Goal: Task Accomplishment & Management: Complete application form

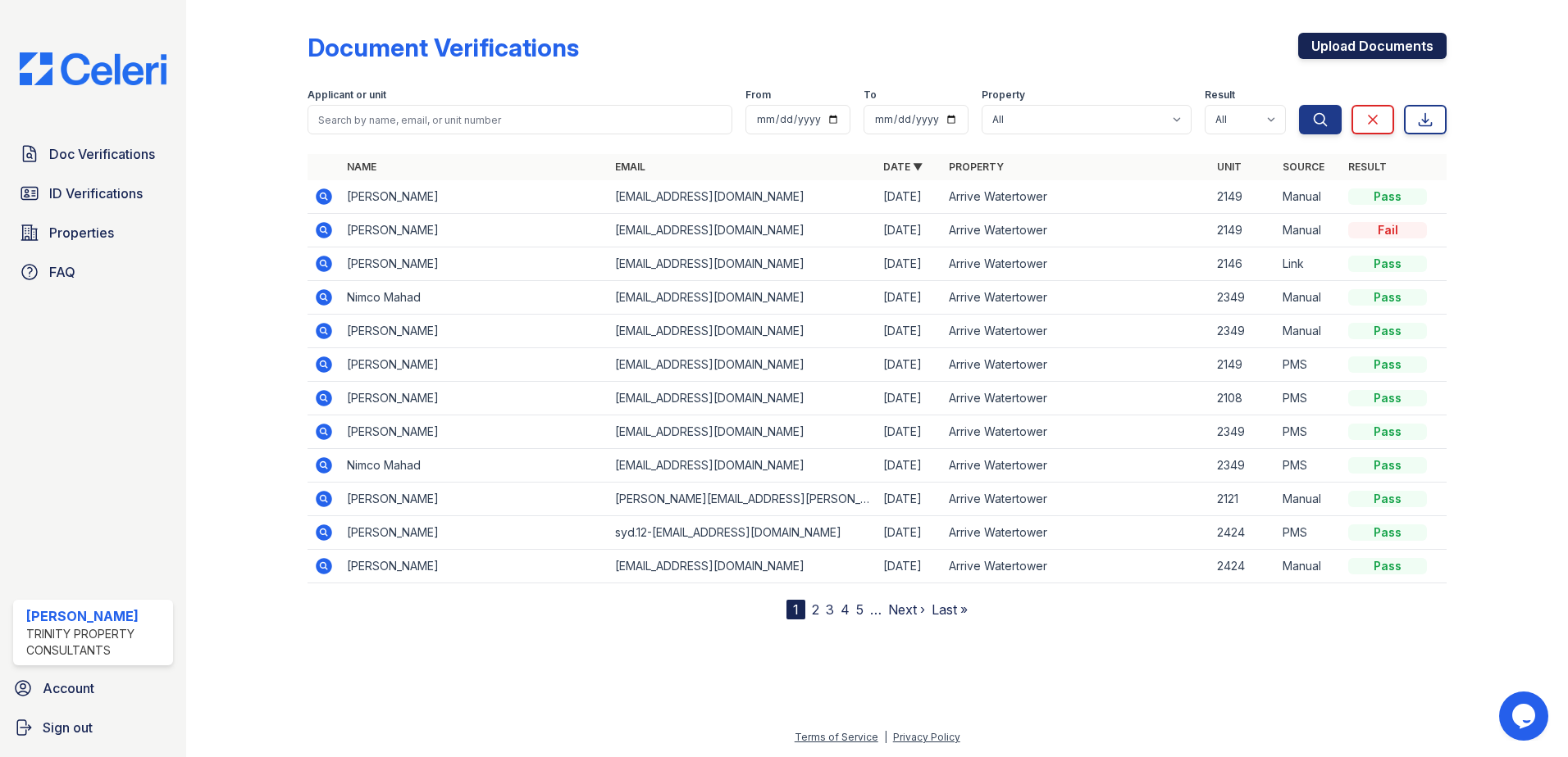
click at [1310, 41] on link "Upload Documents" at bounding box center [1372, 46] width 149 height 27
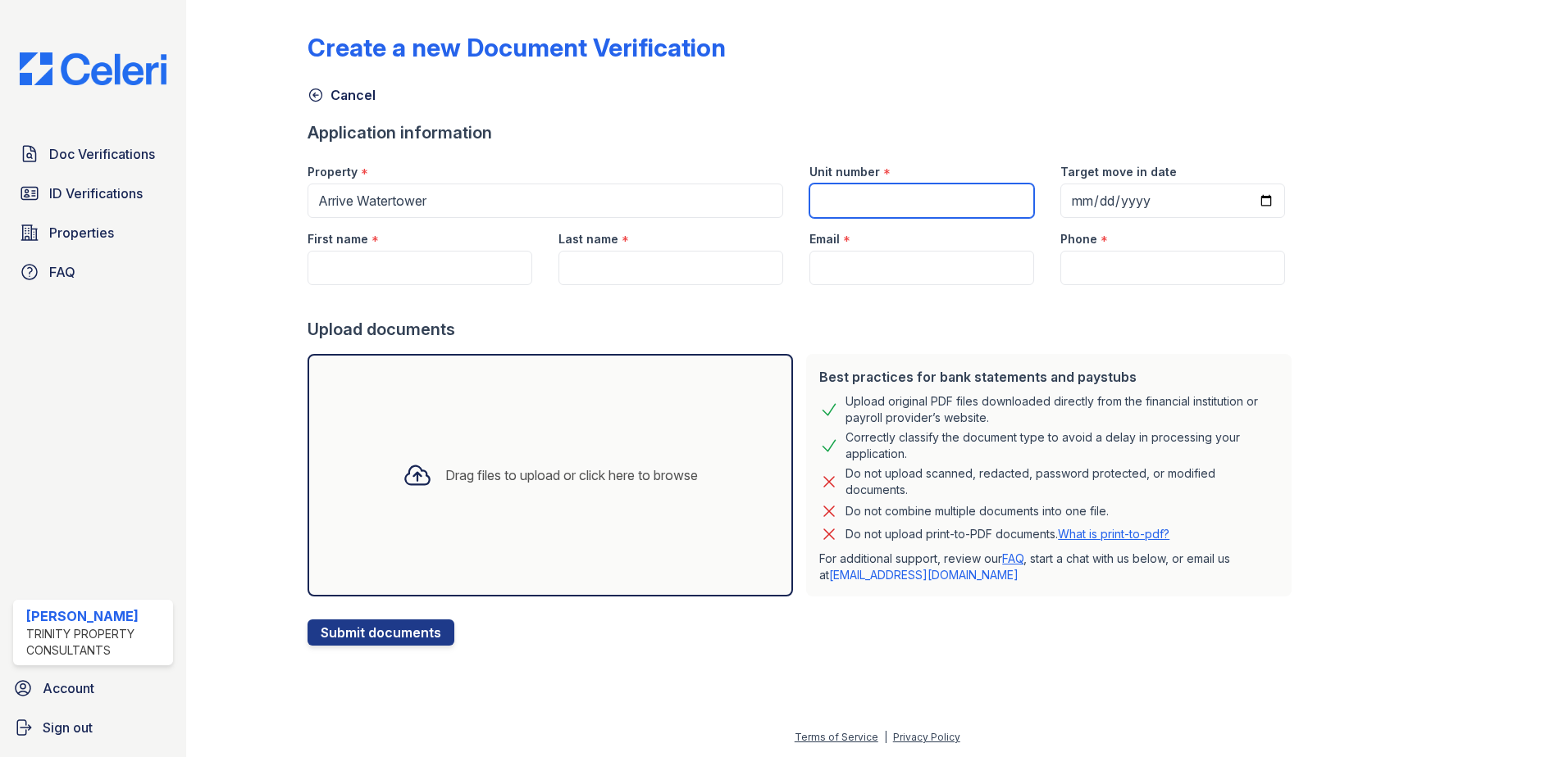
drag, startPoint x: 845, startPoint y: 188, endPoint x: 732, endPoint y: 156, distance: 117.4
click at [845, 188] on input "Unit number" at bounding box center [921, 201] width 225 height 34
type input "2108"
click at [1238, 196] on input "Target move in date" at bounding box center [1173, 201] width 225 height 34
type input "2025-09-17"
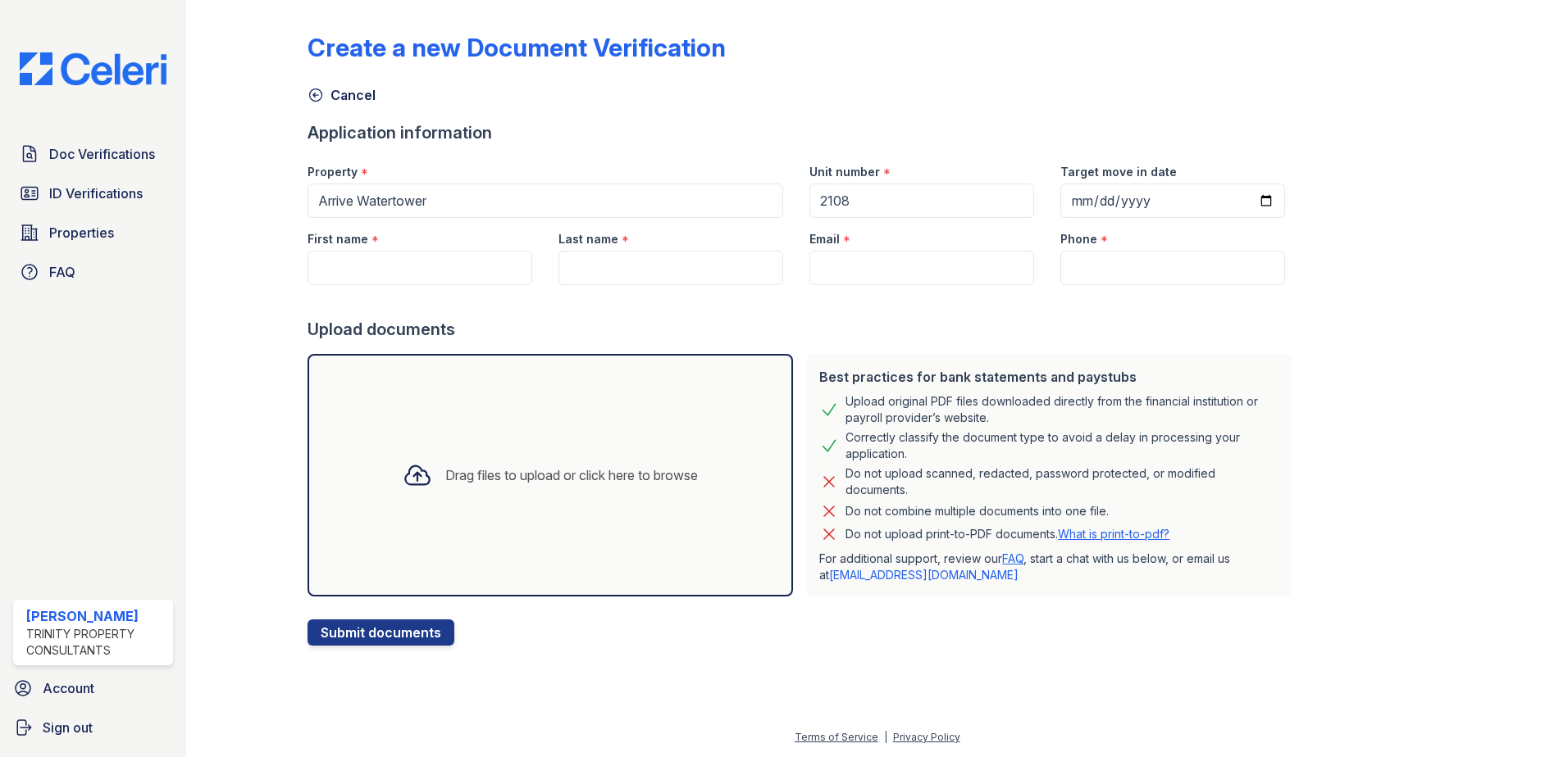
click at [1362, 326] on div "Create a new Document Verification Cancel Application information Property * Ar…" at bounding box center [876, 326] width 1138 height 639
click at [362, 268] on input "First name" at bounding box center [420, 268] width 225 height 34
type input "Grace"
click at [628, 273] on input "Last name" at bounding box center [671, 268] width 225 height 34
type input "[PERSON_NAME]"
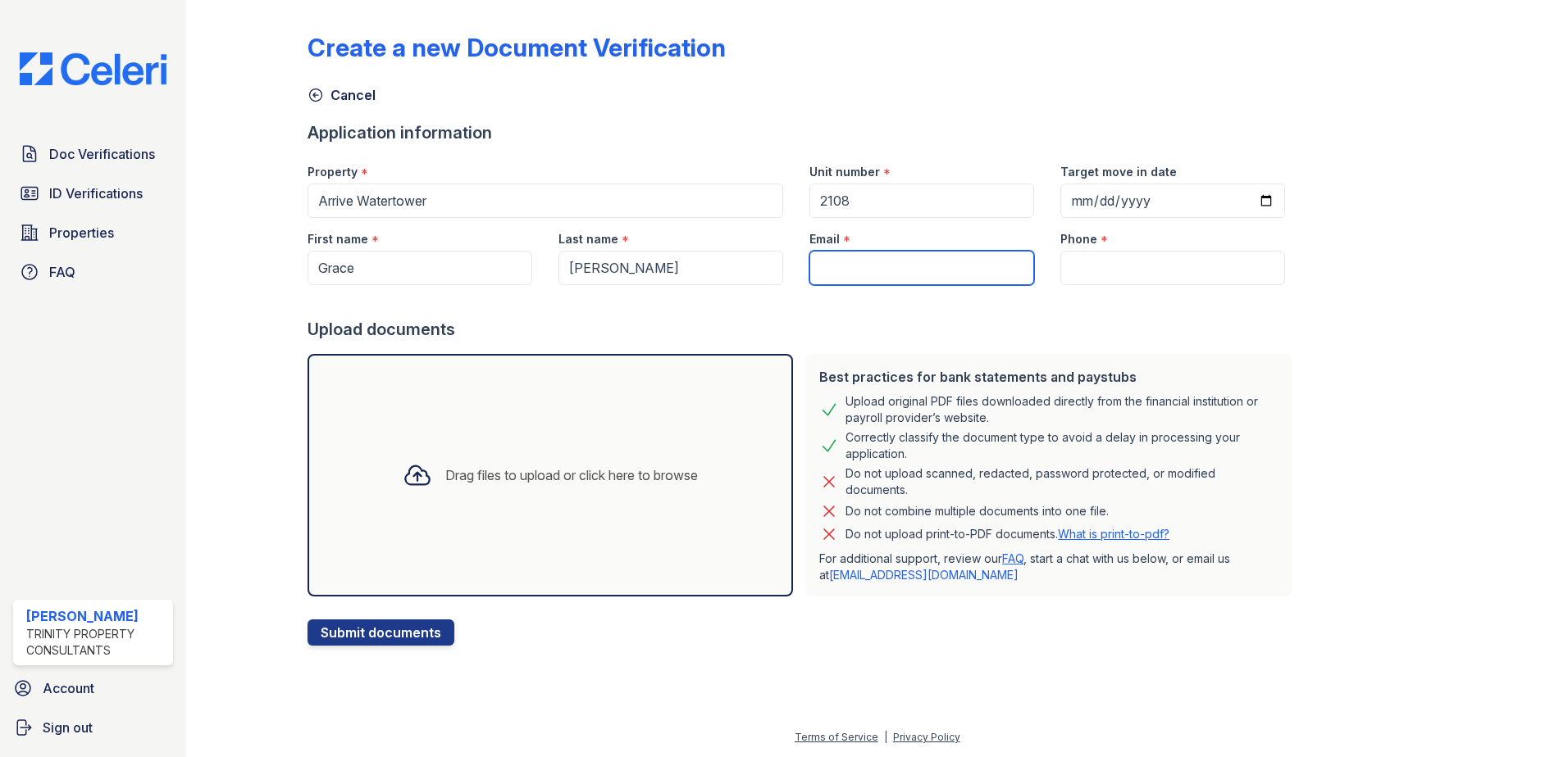
click at [864, 254] on input "Email" at bounding box center [921, 268] width 225 height 34
paste input "[EMAIL_ADDRESS][DOMAIN_NAME]"
type input "[EMAIL_ADDRESS][DOMAIN_NAME]"
click at [1139, 273] on input "Phone" at bounding box center [1173, 268] width 225 height 34
paste input "(952) 807-5607"
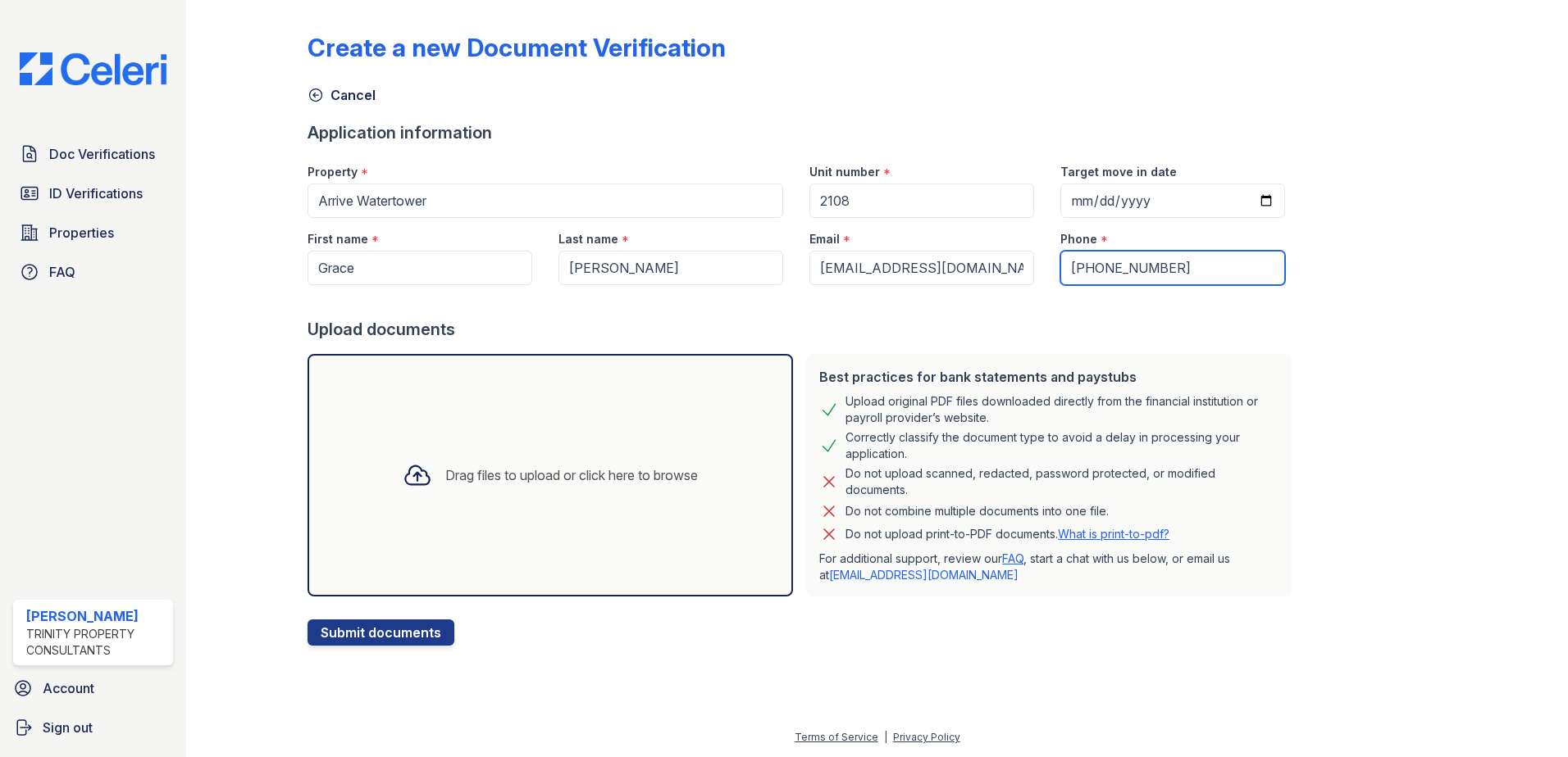
type input "(952) 807-5607"
click at [656, 463] on div "Drag files to upload or click here to browse" at bounding box center [550, 475] width 321 height 56
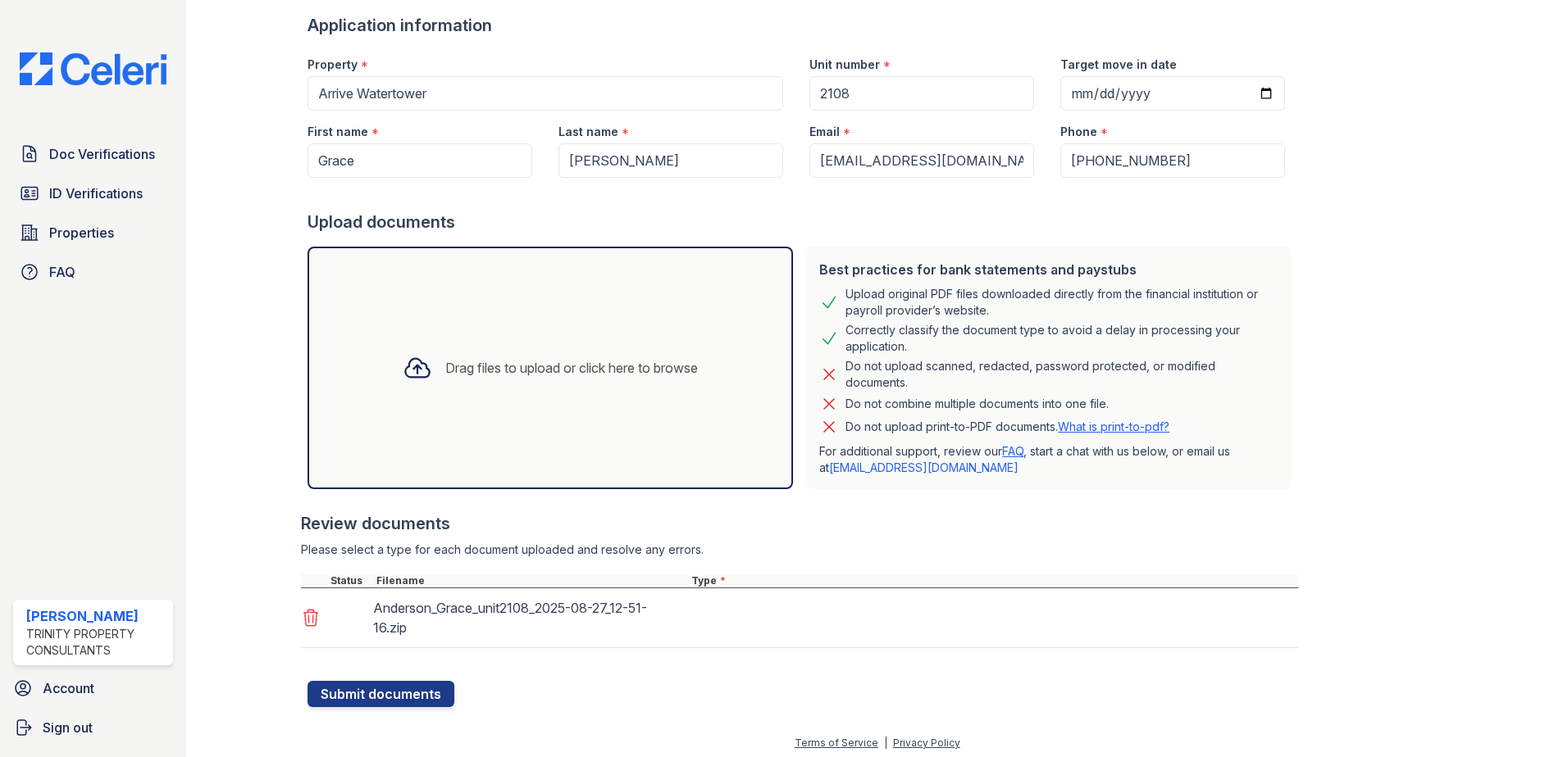
scroll to position [113, 0]
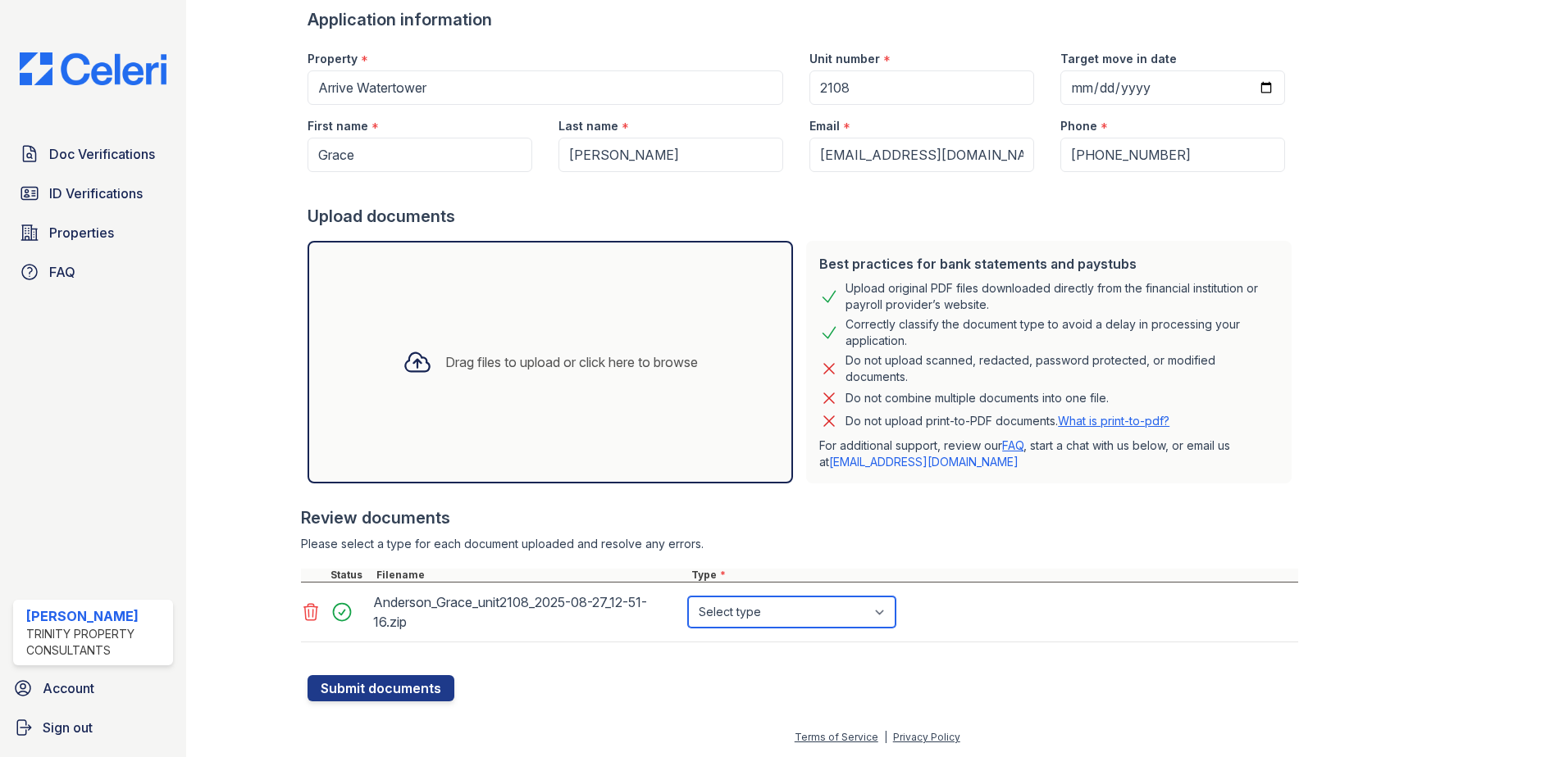
click at [738, 612] on select "Select type Paystub Bank Statement Offer Letter Tax Documents Benefit Award Let…" at bounding box center [792, 612] width 208 height 31
select select "bank_statement"
click at [688, 597] on select "Select type Paystub Bank Statement Offer Letter Tax Documents Benefit Award Let…" at bounding box center [792, 612] width 208 height 31
click at [337, 687] on button "Submit documents" at bounding box center [381, 688] width 147 height 27
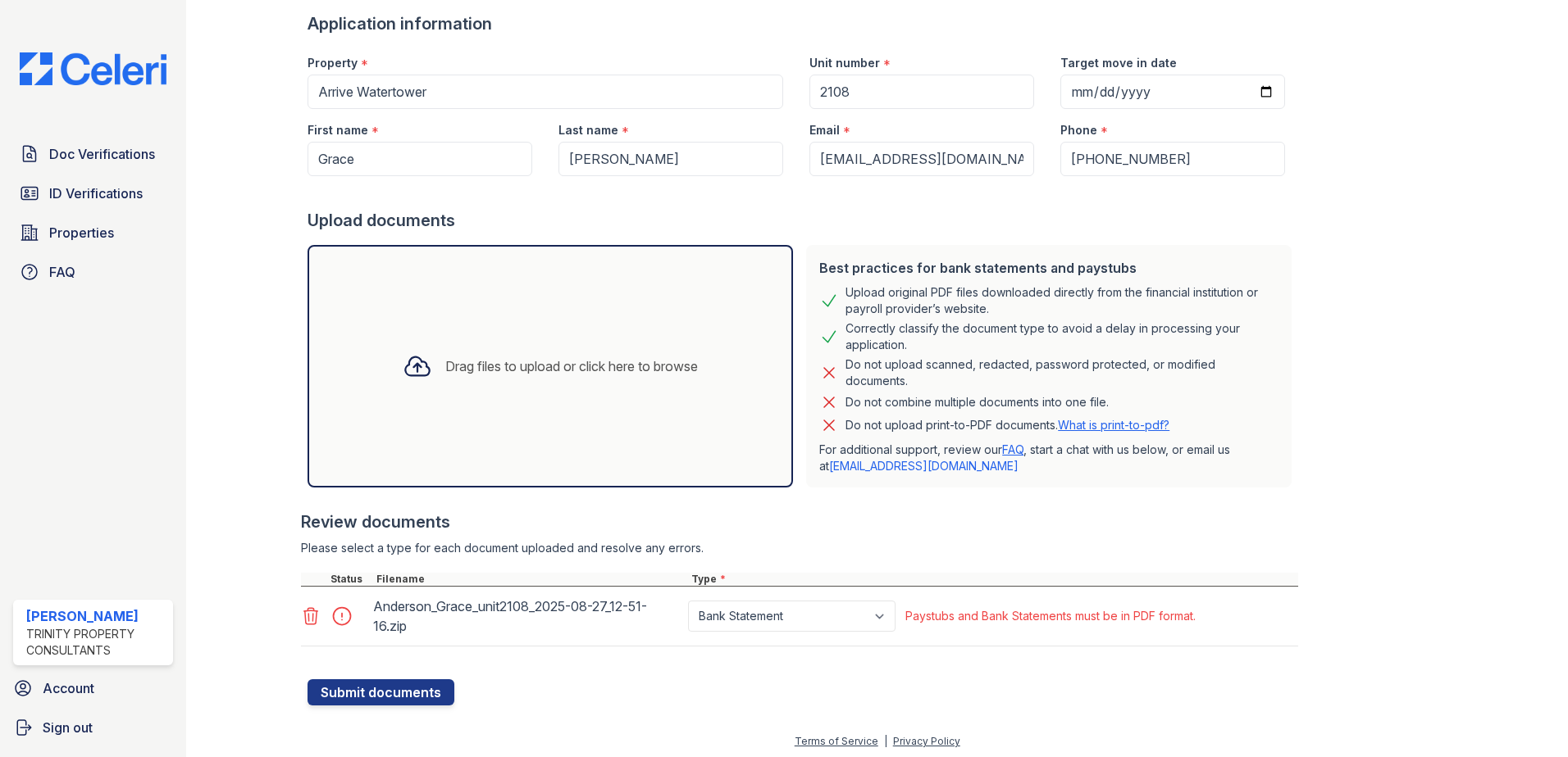
scroll to position [159, 0]
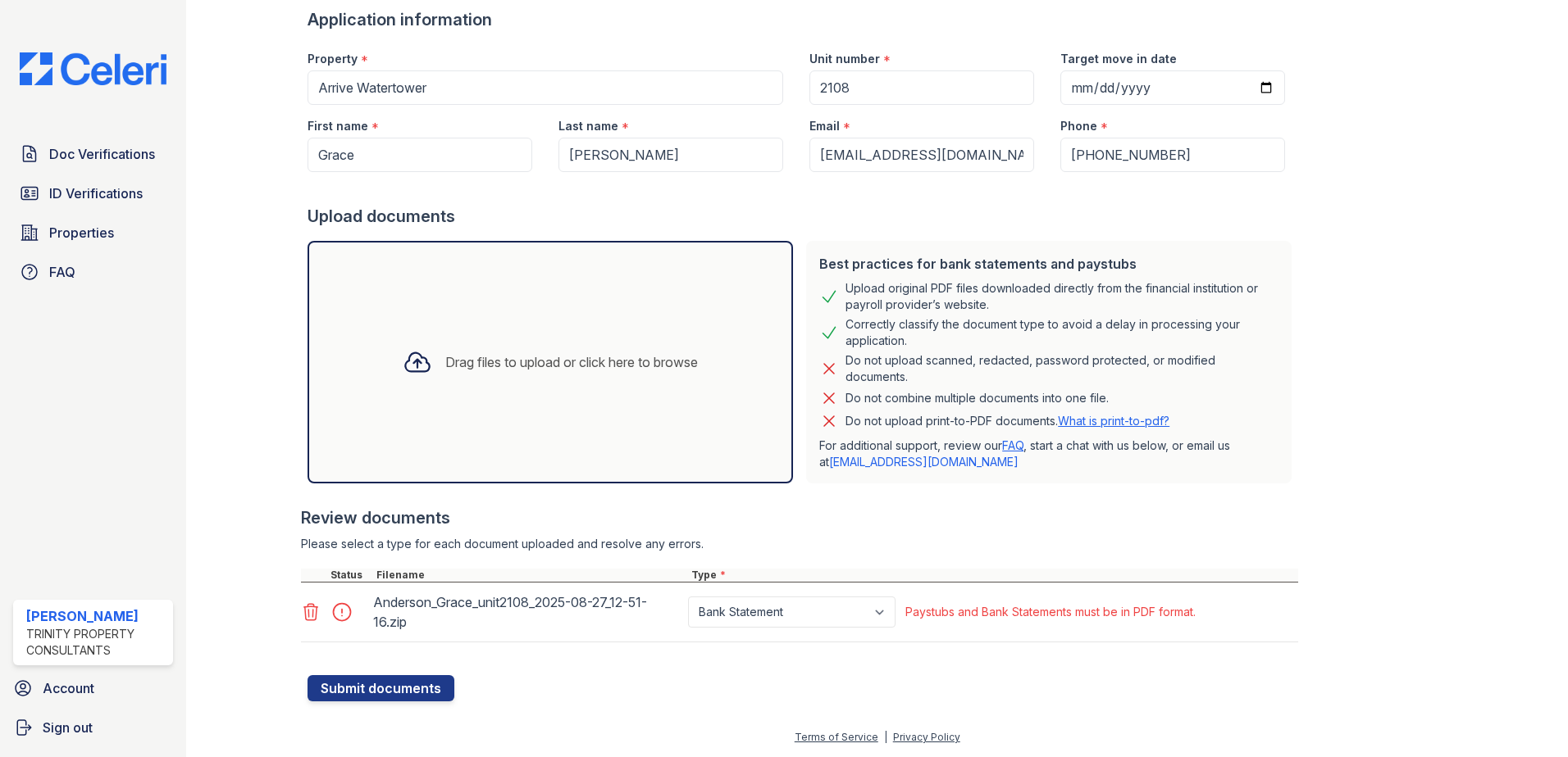
click at [306, 612] on icon at bounding box center [311, 612] width 20 height 20
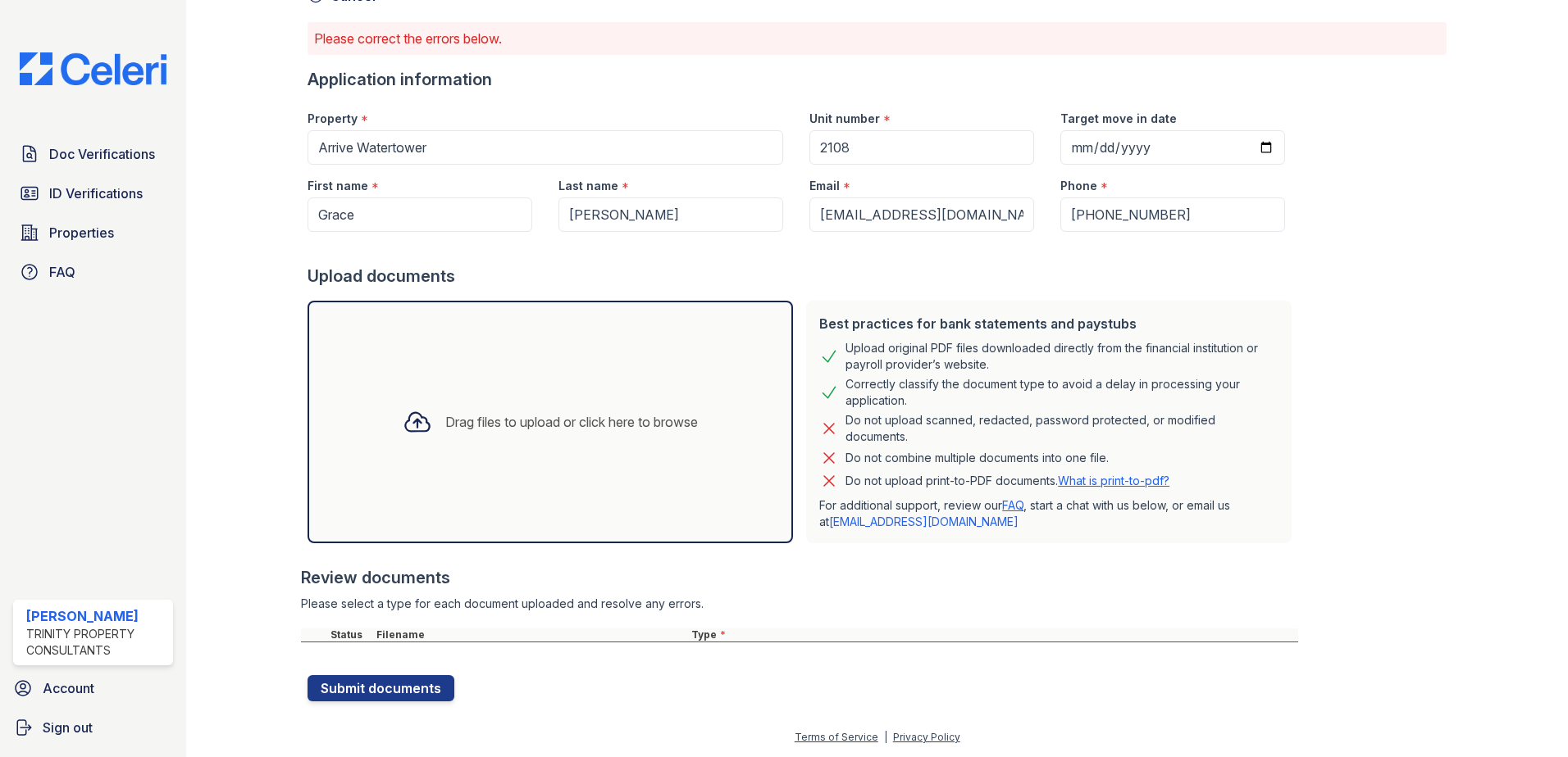
scroll to position [99, 0]
click at [503, 355] on div "Drag files to upload or click here to browse" at bounding box center [550, 422] width 485 height 243
click at [464, 419] on div "Drag files to upload or click here to browse" at bounding box center [571, 422] width 252 height 20
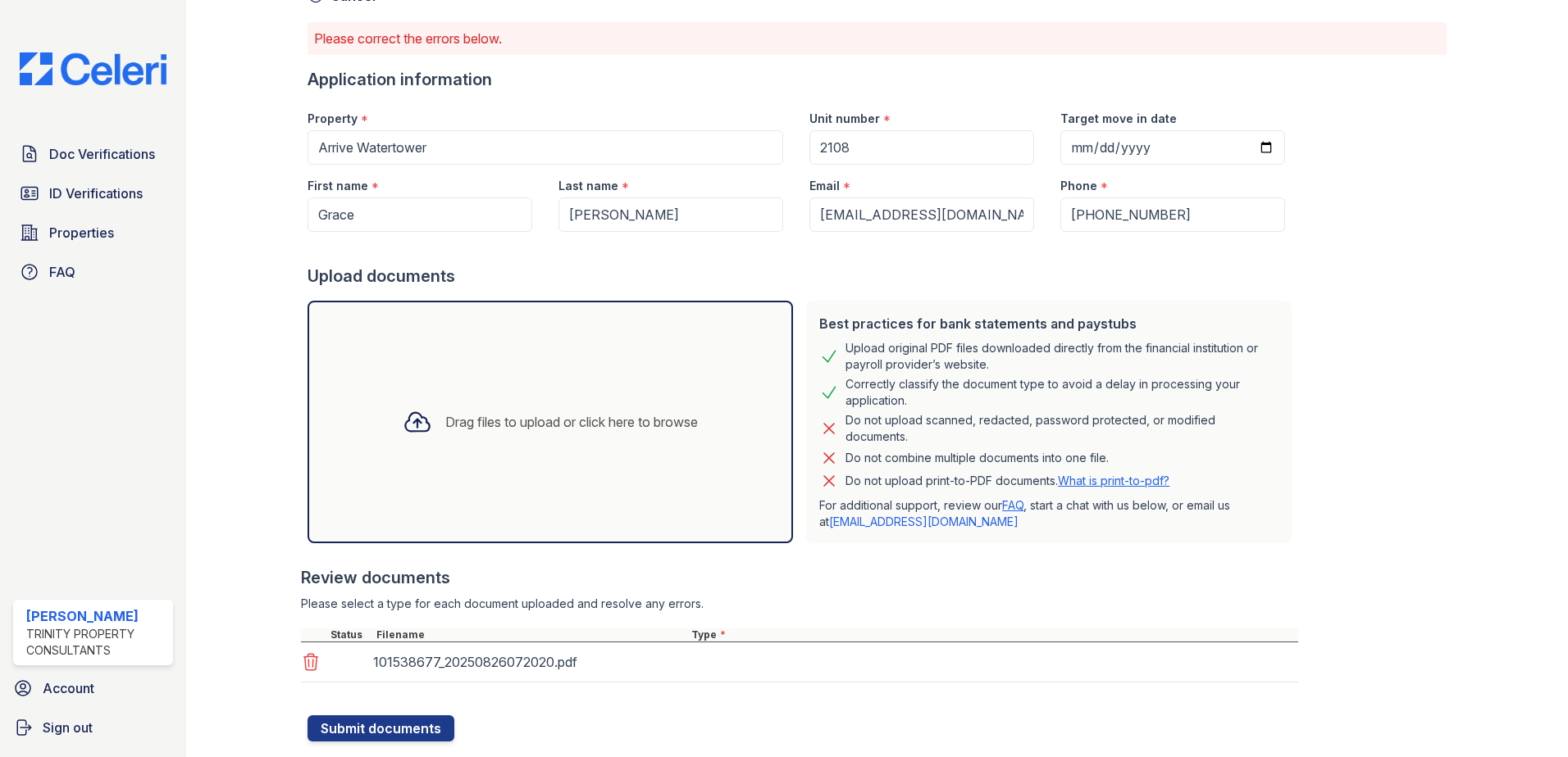
scroll to position [139, 0]
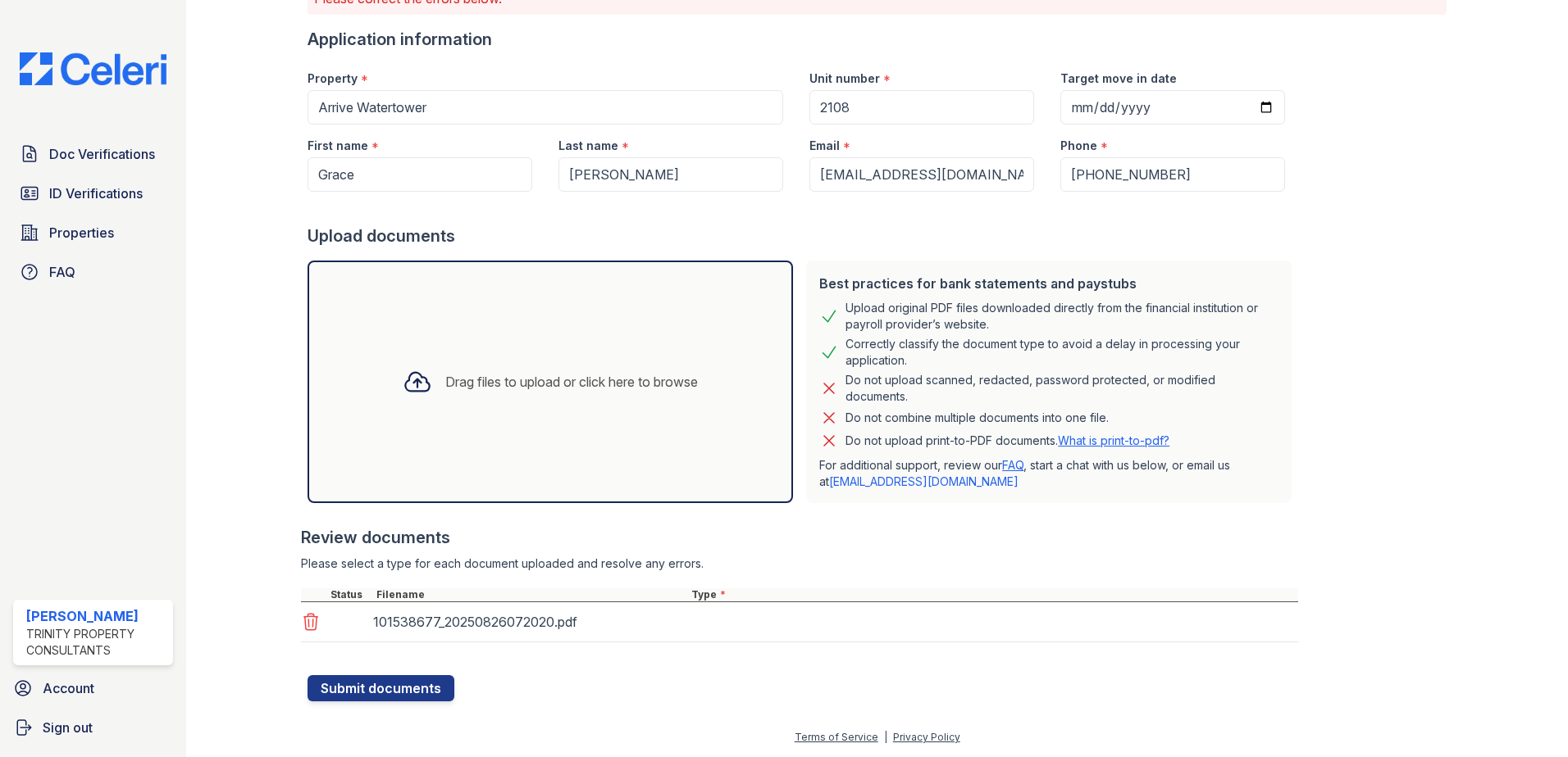
click at [581, 441] on div "Drag files to upload or click here to browse" at bounding box center [550, 382] width 485 height 243
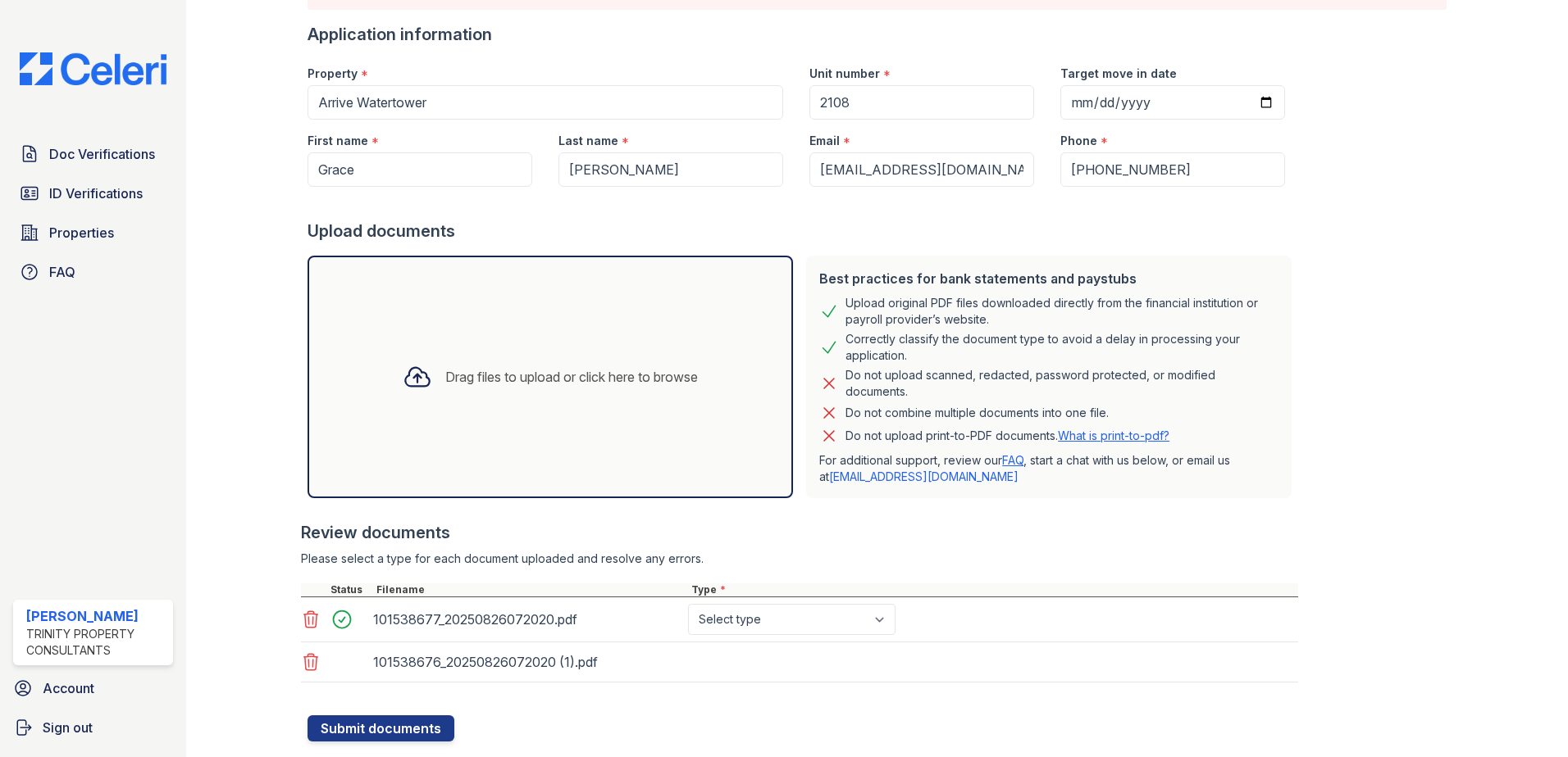
scroll to position [159, 0]
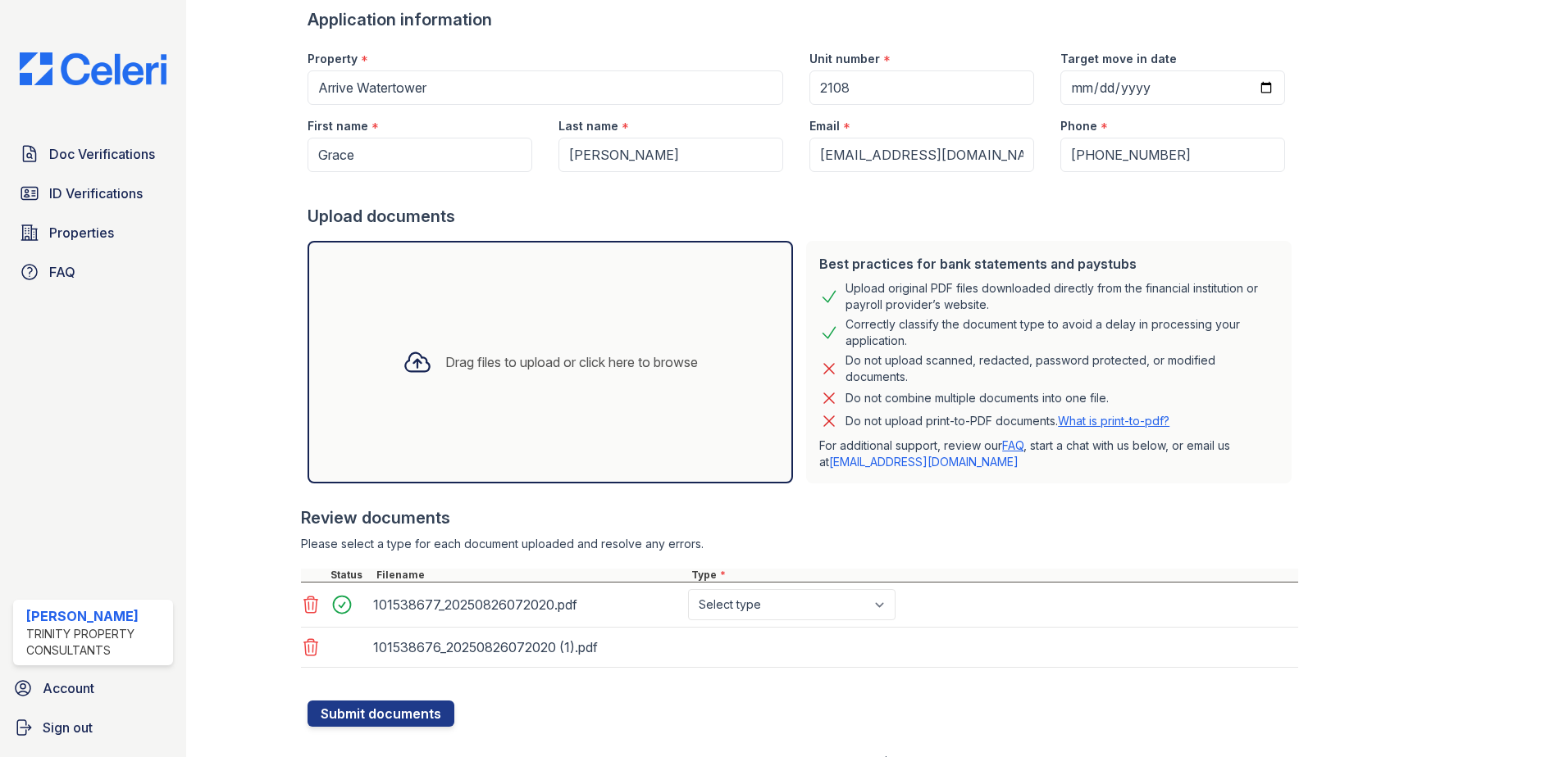
click at [563, 357] on div "Drag files to upload or click here to browse" at bounding box center [571, 362] width 252 height 20
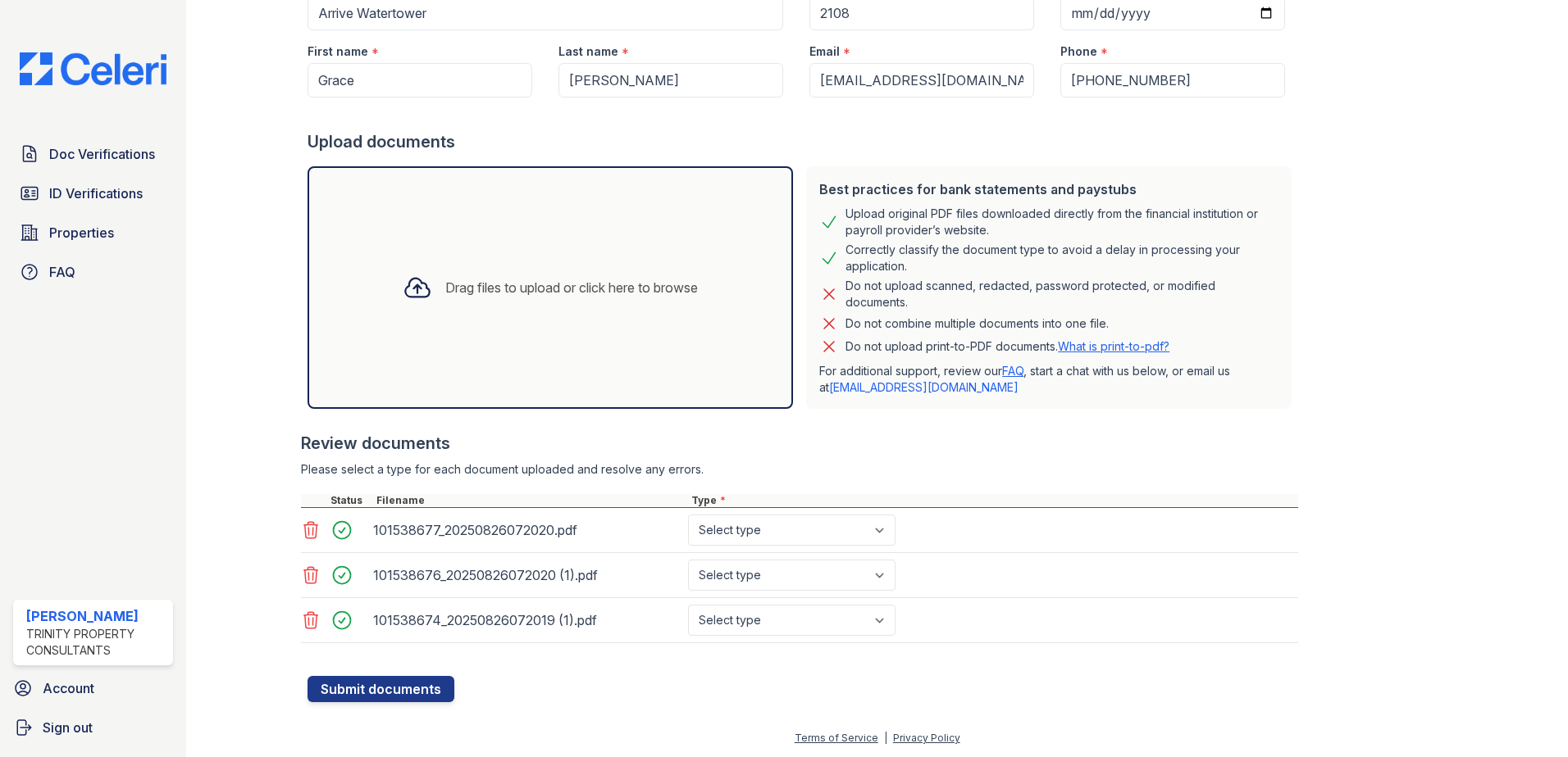
scroll to position [234, 0]
click at [768, 523] on select "Select type Paystub Bank Statement Offer Letter Tax Documents Benefit Award Let…" at bounding box center [792, 529] width 208 height 31
select select "bank_statement"
click at [688, 514] on select "Select type Paystub Bank Statement Offer Letter Tax Documents Benefit Award Let…" at bounding box center [792, 529] width 208 height 31
click at [733, 579] on select "Select type Paystub Bank Statement Offer Letter Tax Documents Benefit Award Let…" at bounding box center [792, 574] width 208 height 31
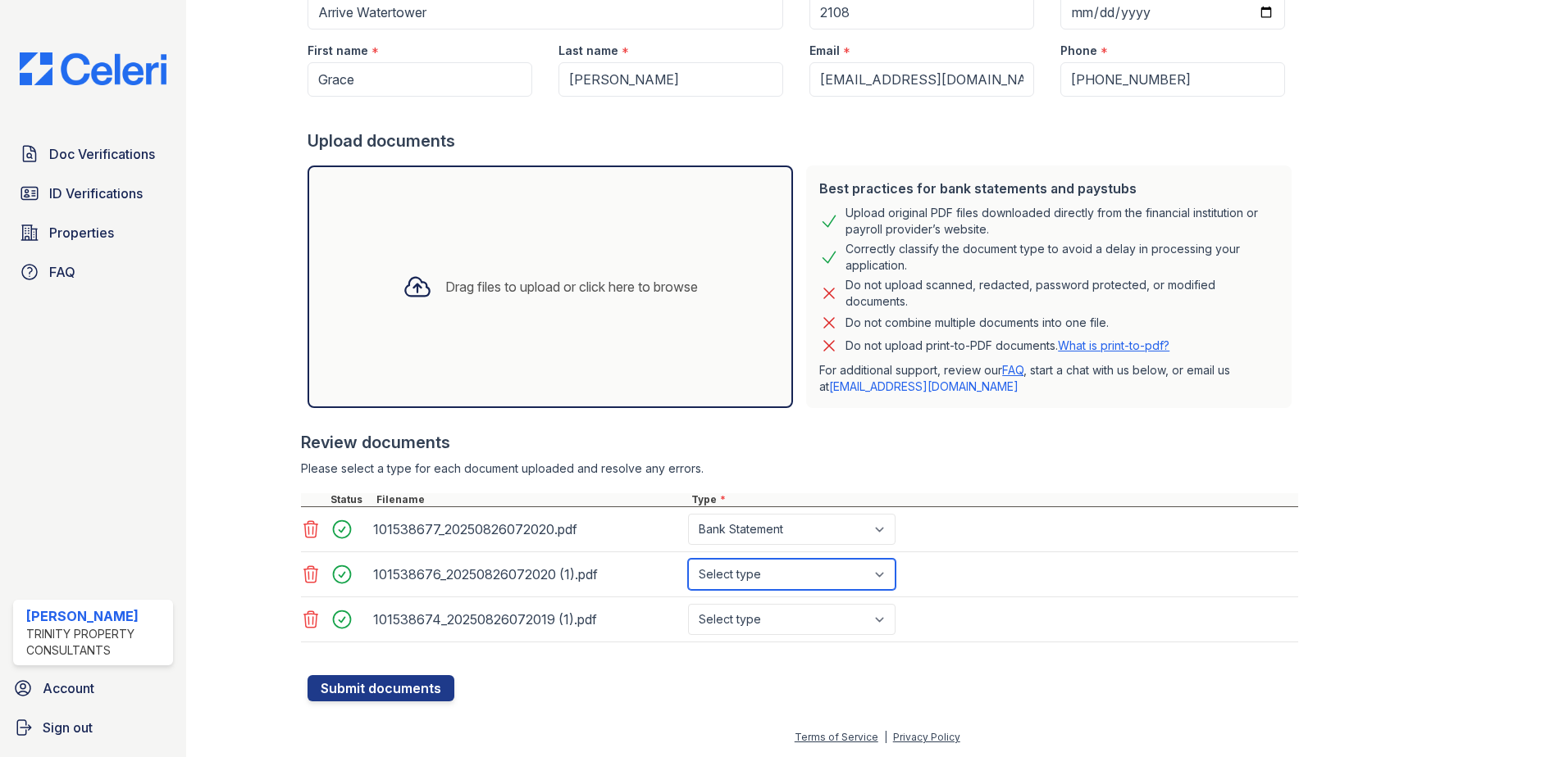
select select "bank_statement"
click at [688, 559] on select "Select type Paystub Bank Statement Offer Letter Tax Documents Benefit Award Let…" at bounding box center [792, 574] width 208 height 31
click at [733, 628] on select "Select type Paystub Bank Statement Offer Letter Tax Documents Benefit Award Let…" at bounding box center [792, 619] width 208 height 31
select select "bank_statement"
click at [688, 604] on select "Select type Paystub Bank Statement Offer Letter Tax Documents Benefit Award Let…" at bounding box center [792, 619] width 208 height 31
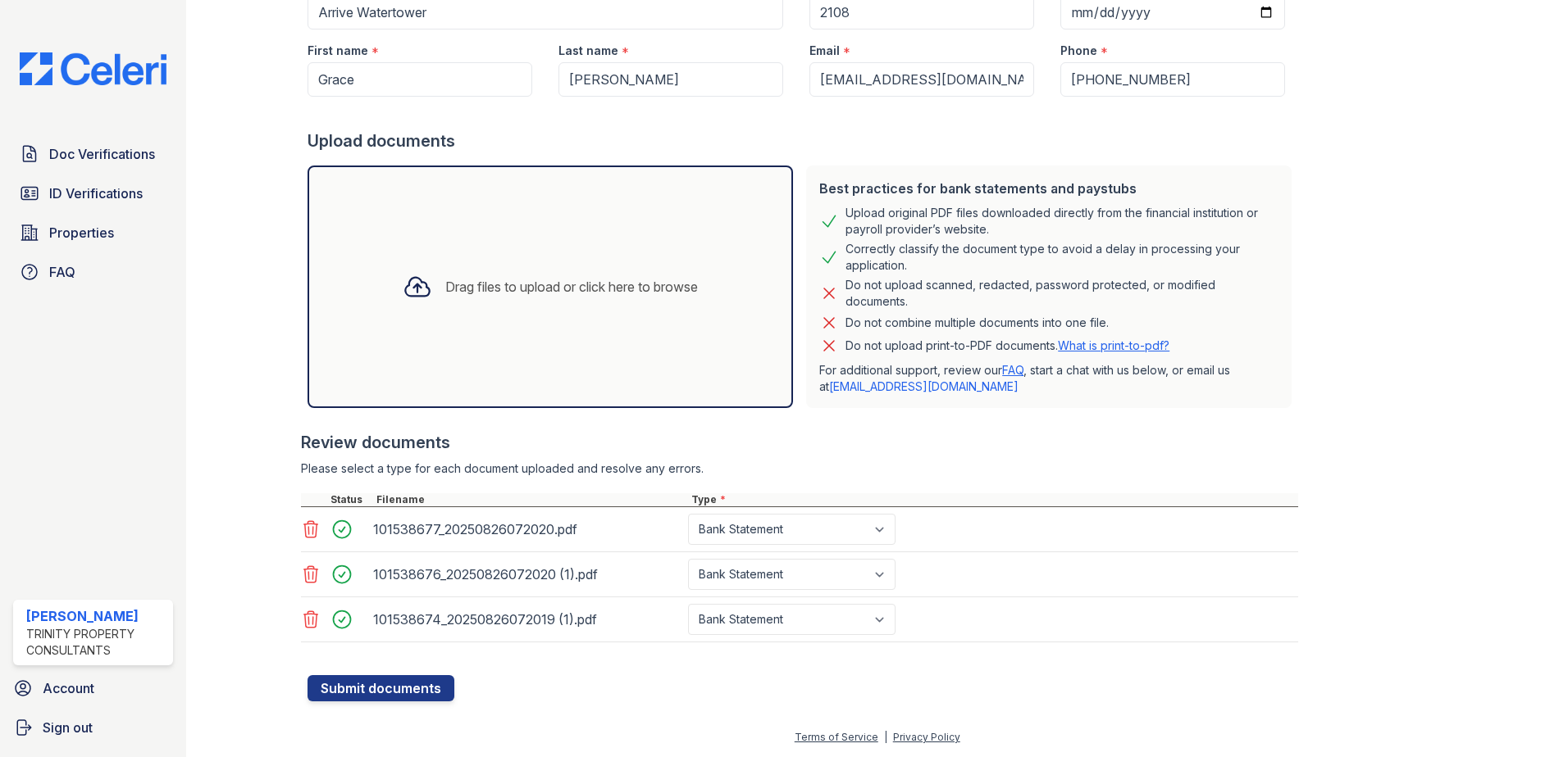
click at [553, 693] on form "Application information Property * Arrive Watertower Unit number * 2108 Target …" at bounding box center [803, 316] width 991 height 768
click at [408, 678] on button "Submit documents" at bounding box center [381, 688] width 147 height 27
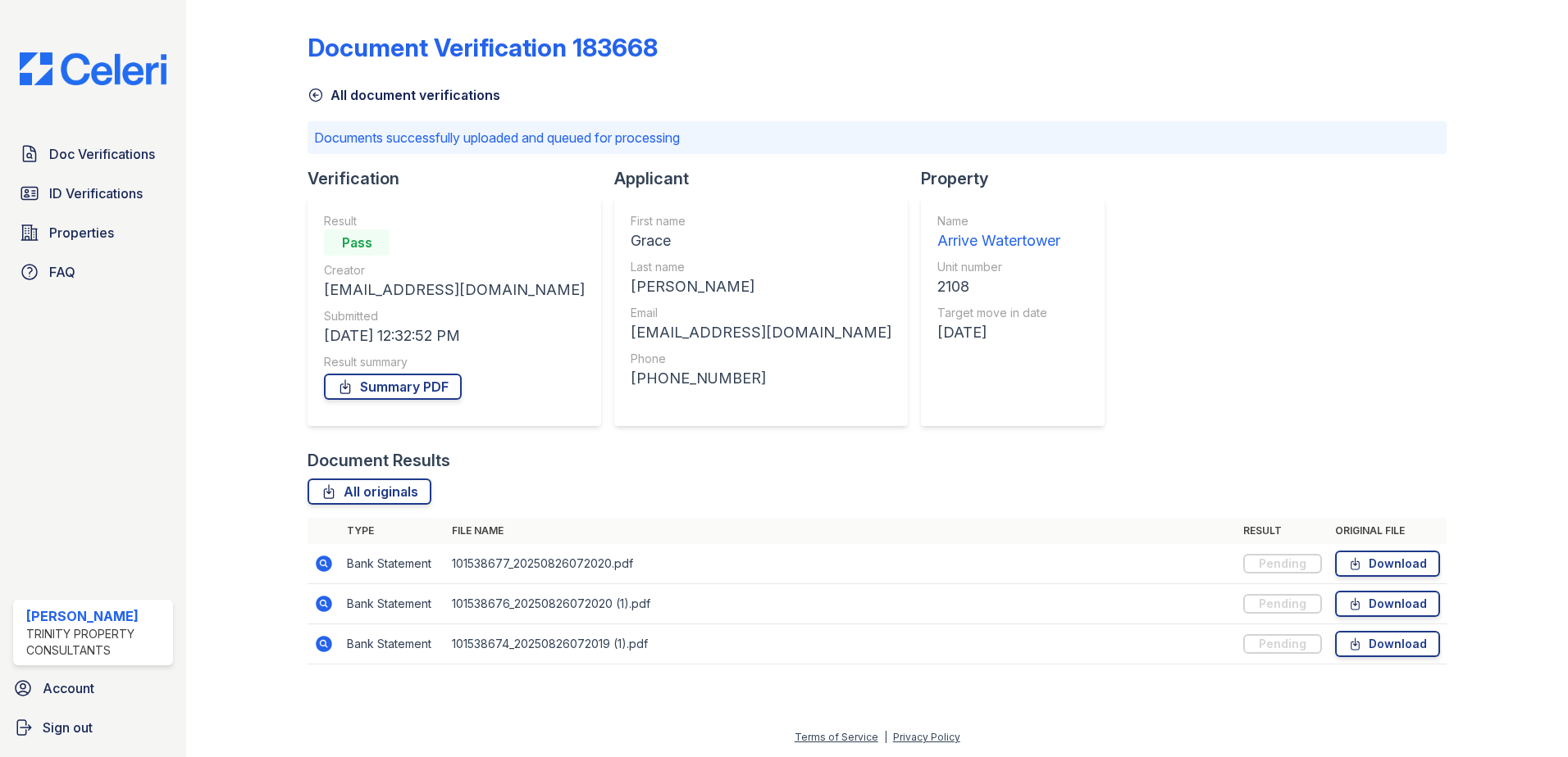
click at [323, 95] on icon at bounding box center [315, 94] width 16 height 16
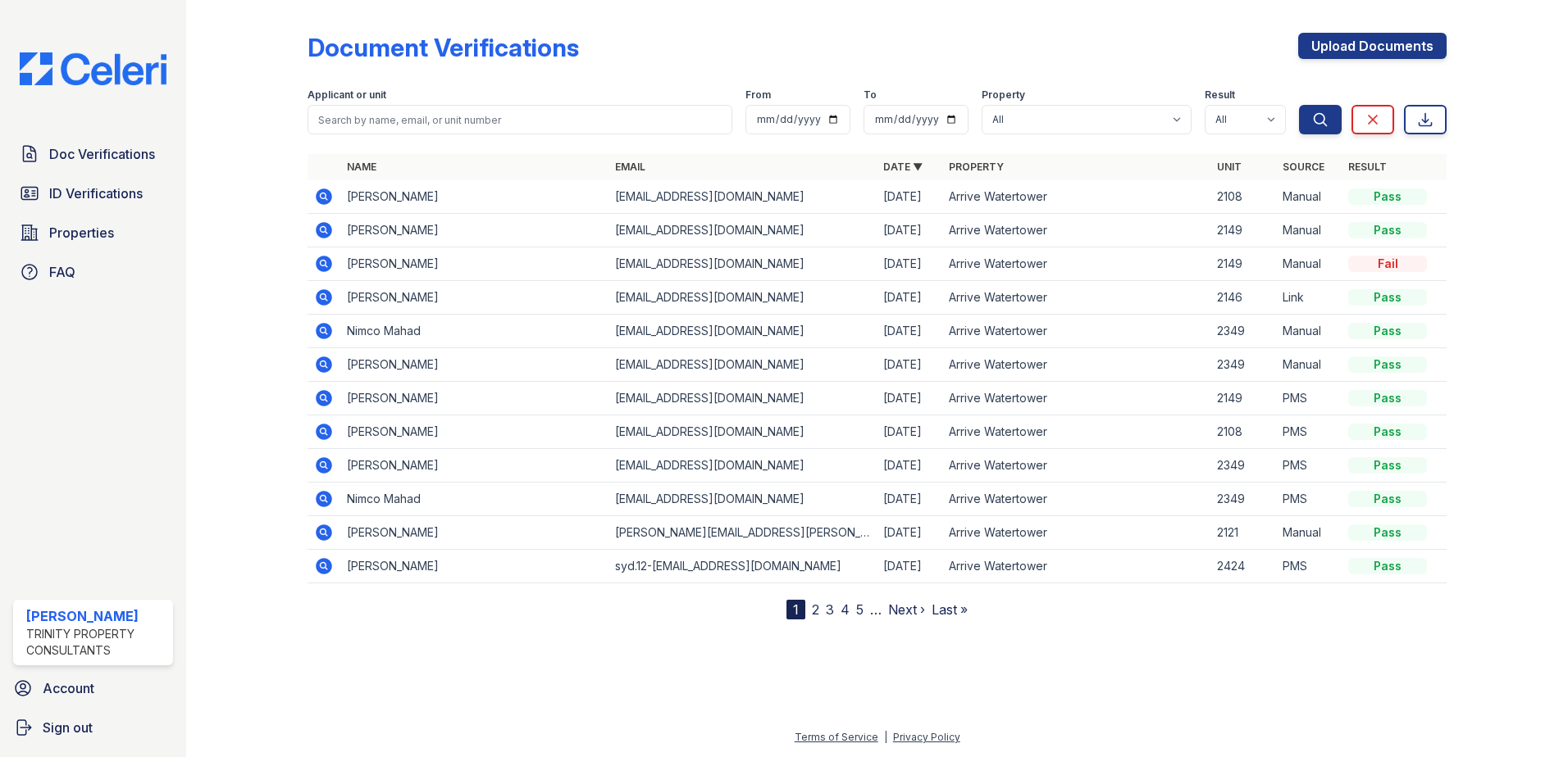
click at [325, 189] on icon at bounding box center [324, 196] width 20 height 20
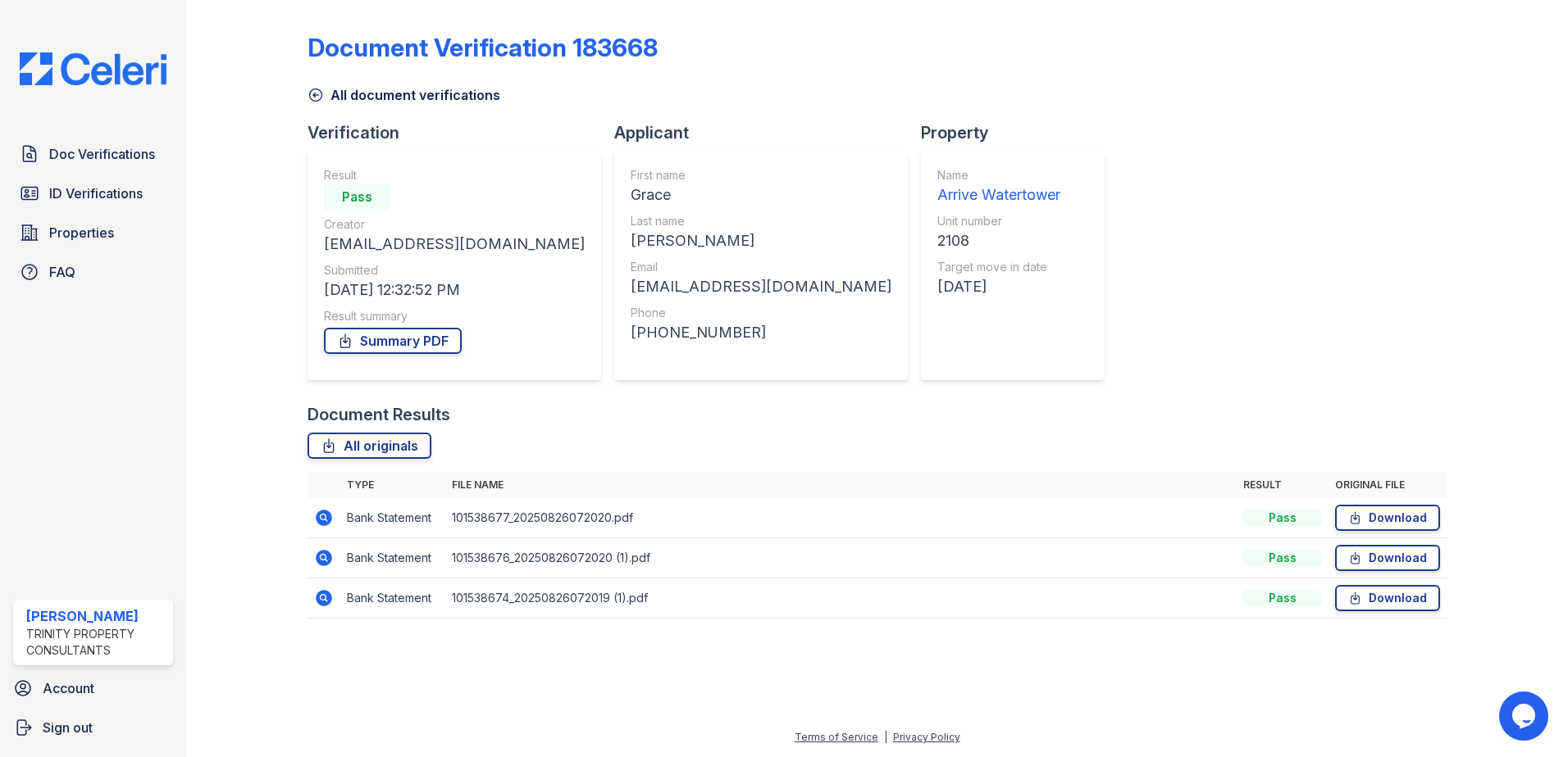
click at [327, 520] on icon at bounding box center [324, 518] width 20 height 20
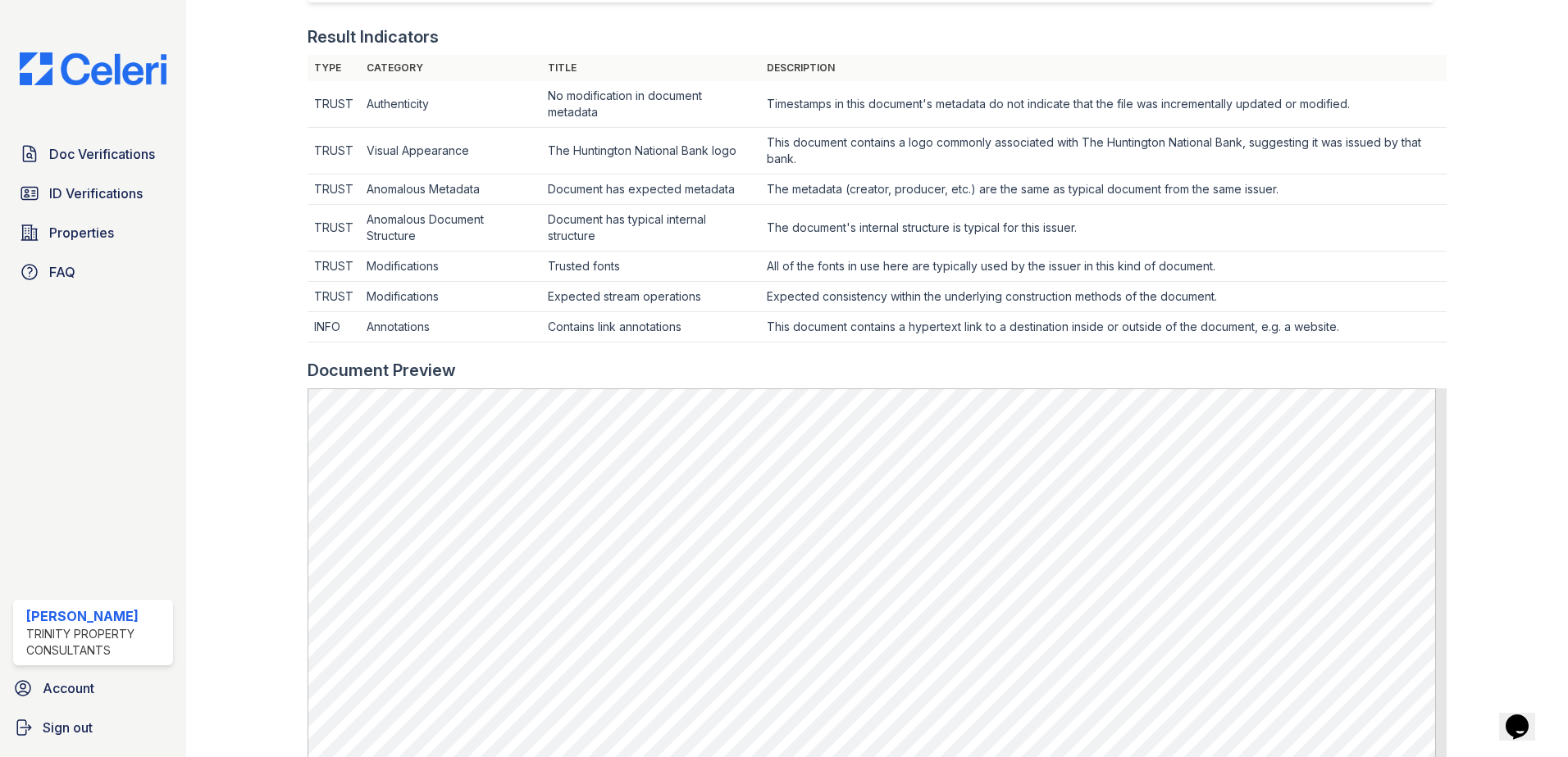
scroll to position [82, 0]
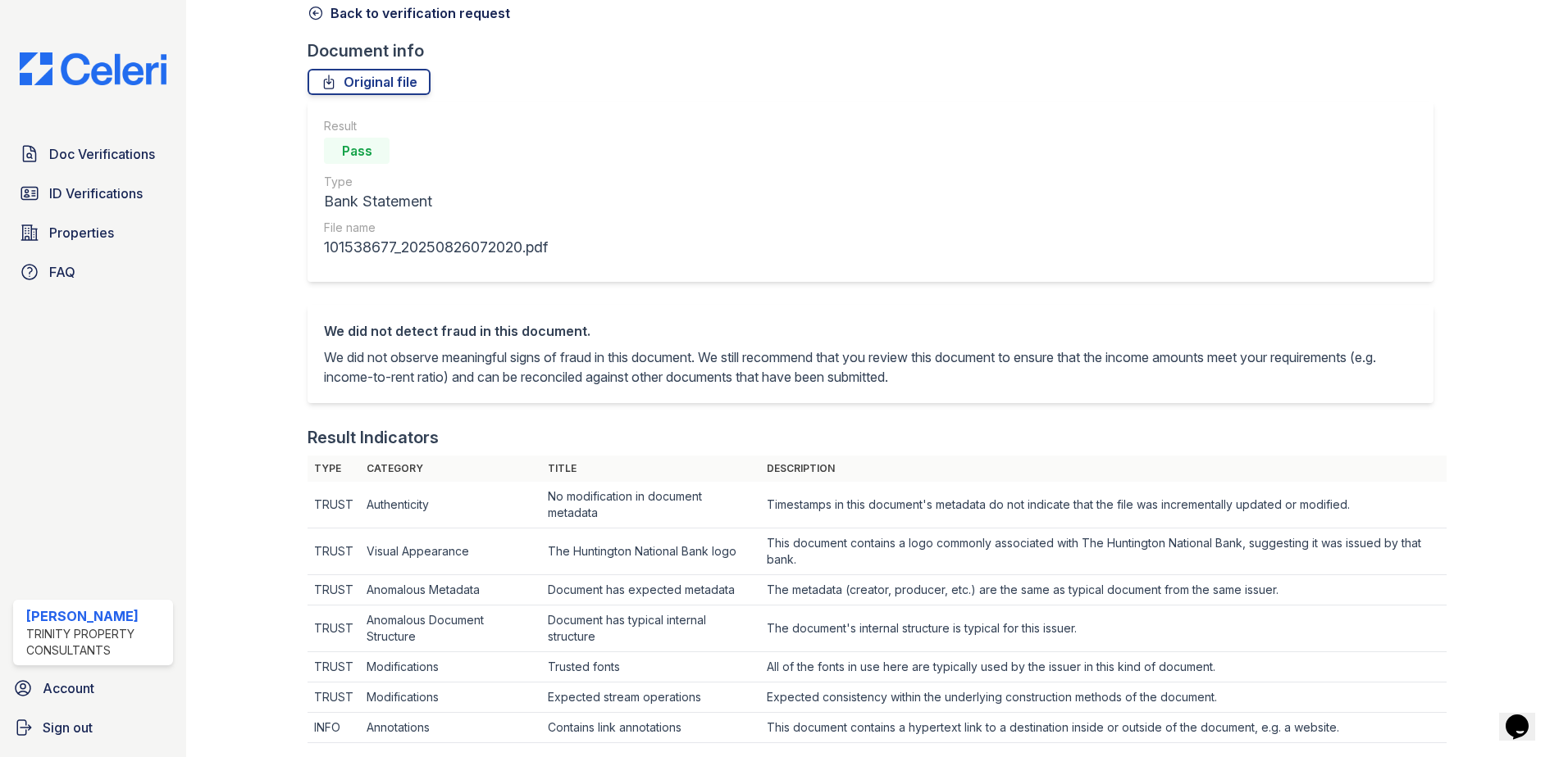
click at [314, 14] on icon at bounding box center [315, 12] width 16 height 16
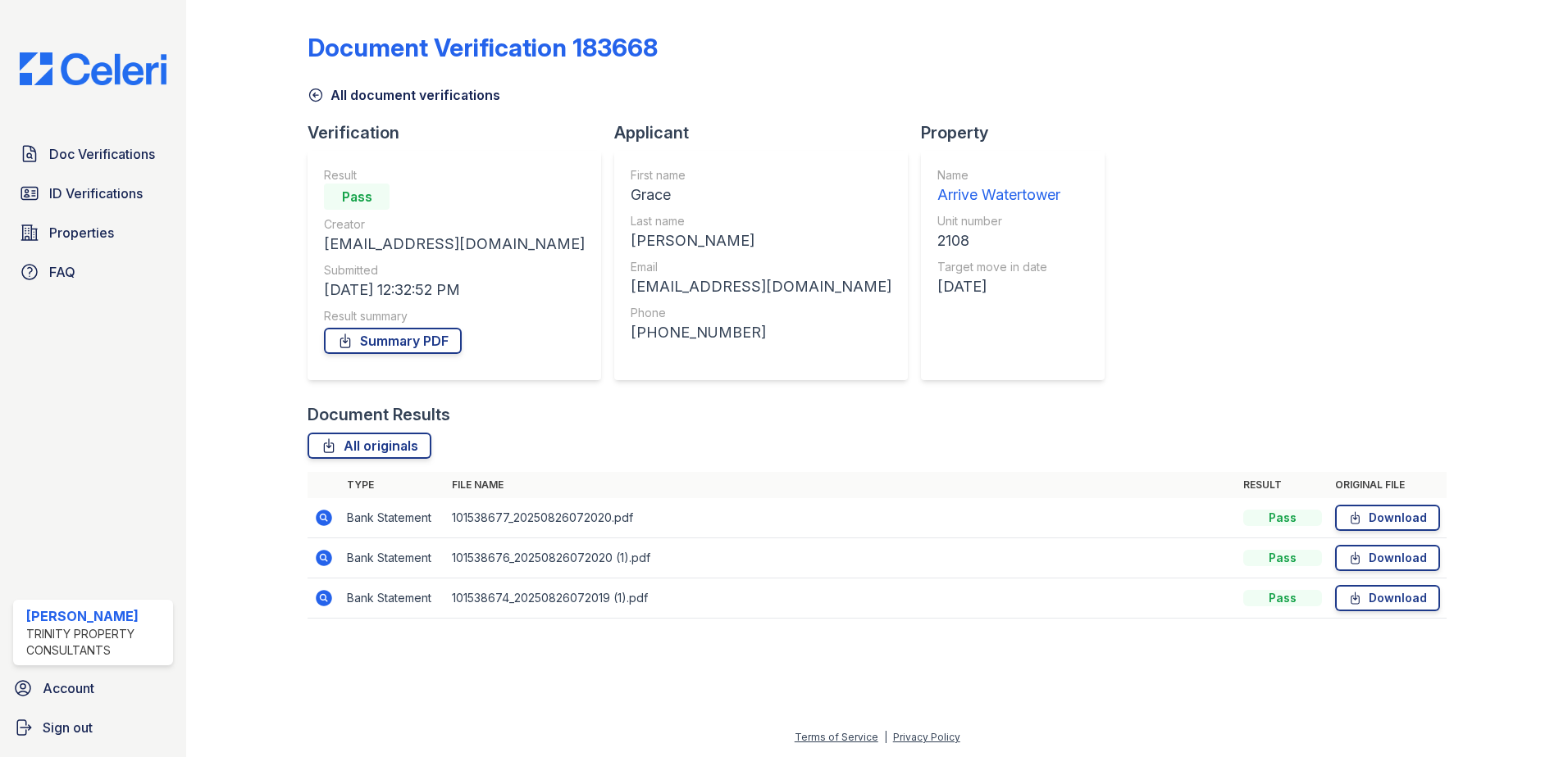
click at [323, 516] on icon at bounding box center [323, 516] width 4 height 4
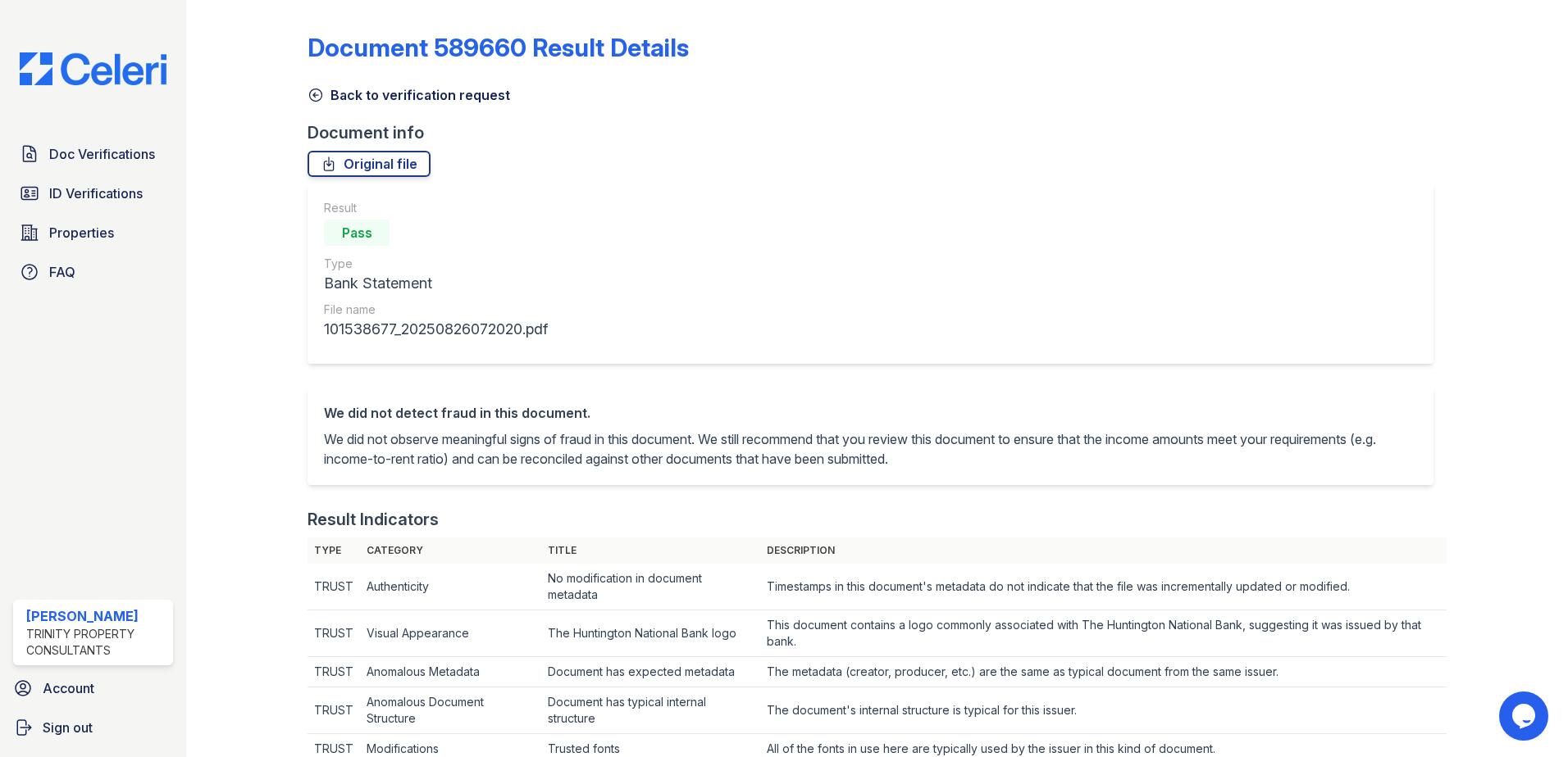
click at [319, 97] on icon at bounding box center [315, 94] width 16 height 16
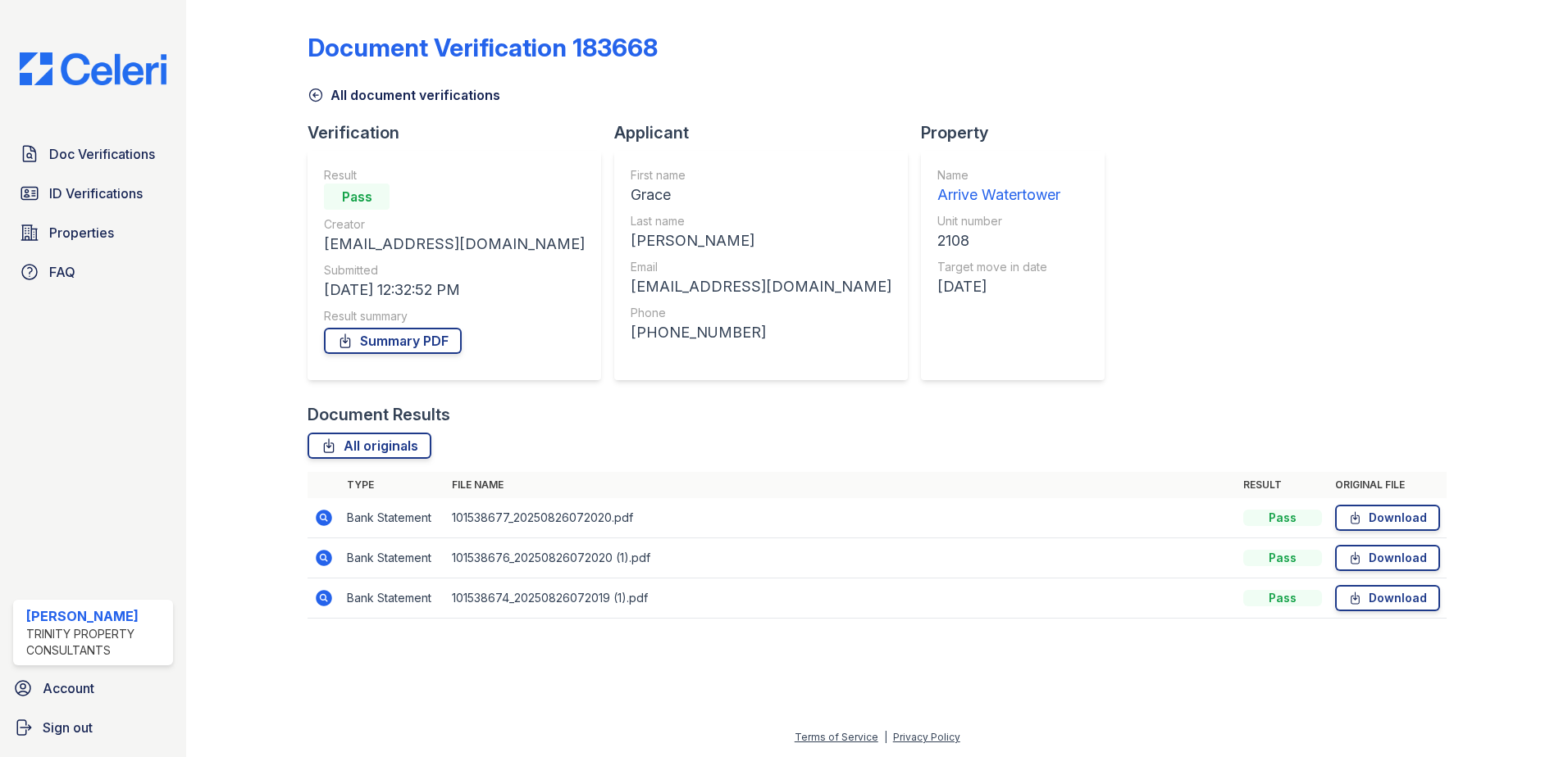
click at [326, 558] on icon at bounding box center [324, 558] width 20 height 20
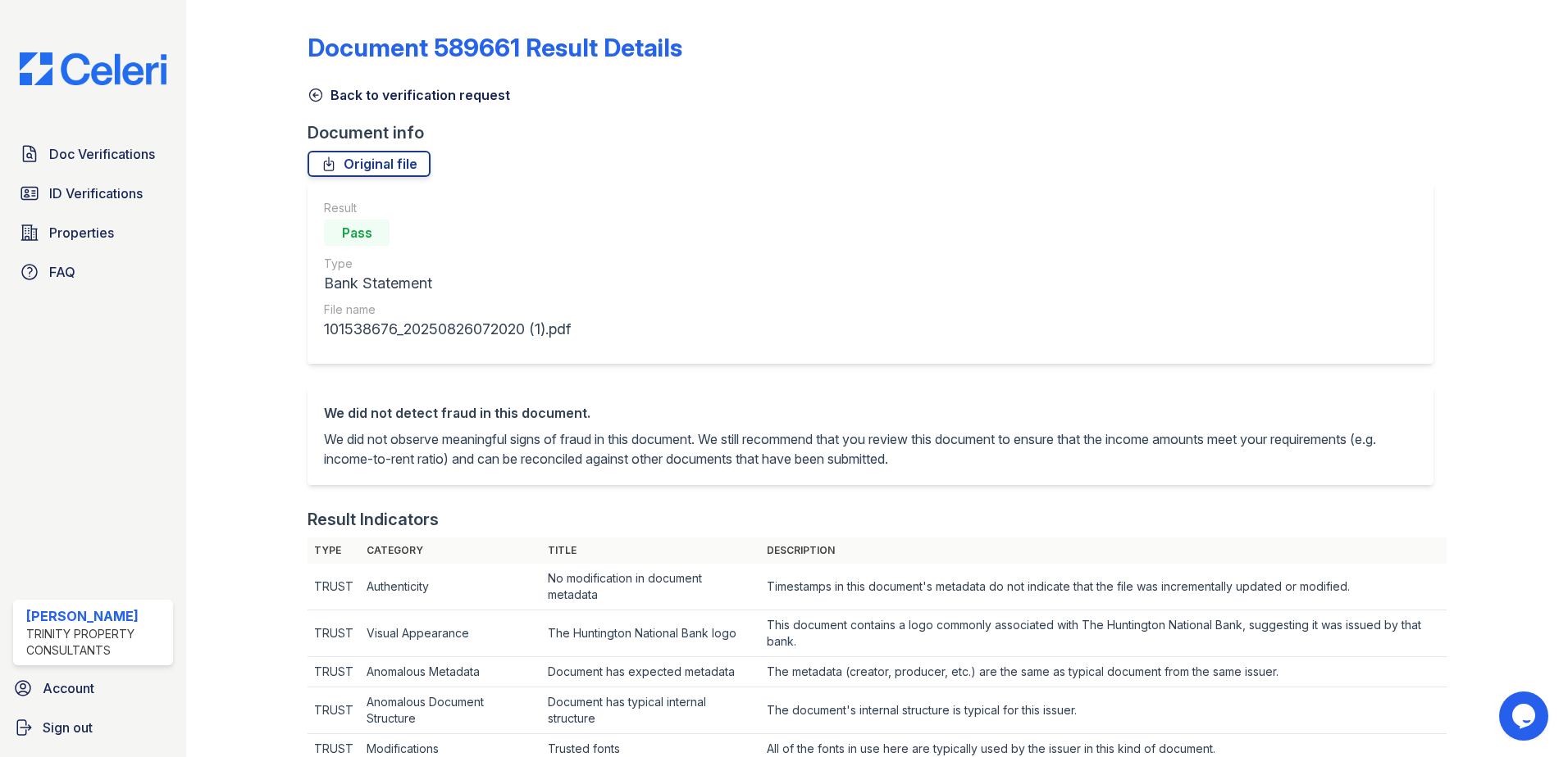
click at [319, 96] on icon at bounding box center [315, 94] width 16 height 16
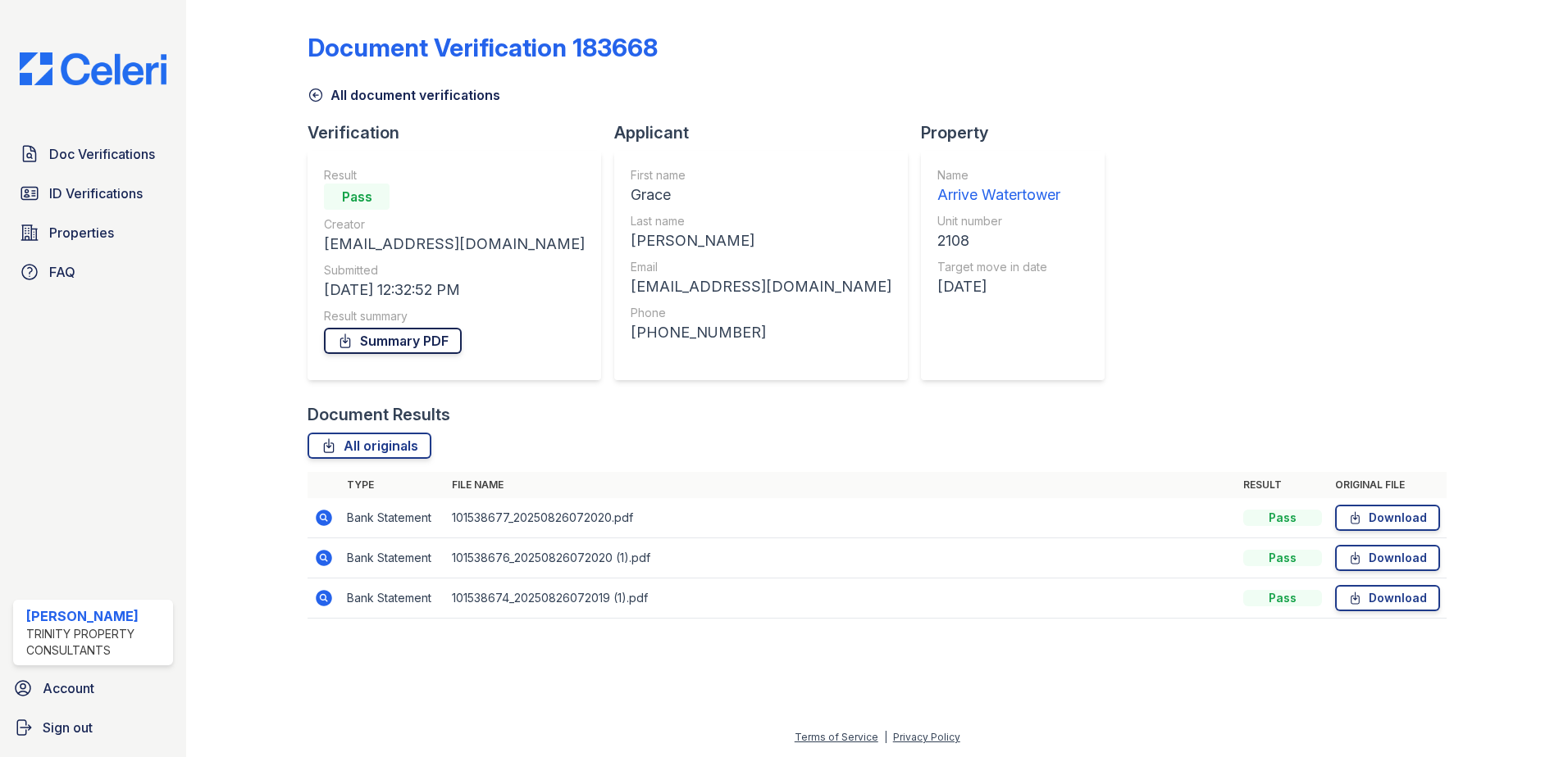
click at [389, 338] on link "Summary PDF" at bounding box center [392, 341] width 138 height 27
